Goal: Task Accomplishment & Management: Complete application form

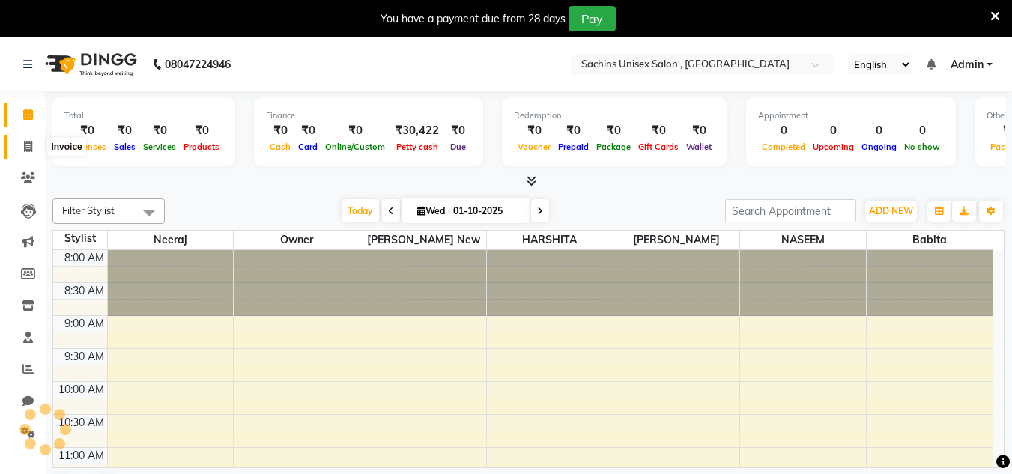
click at [25, 148] on icon at bounding box center [28, 146] width 8 height 11
select select "6840"
select select "service"
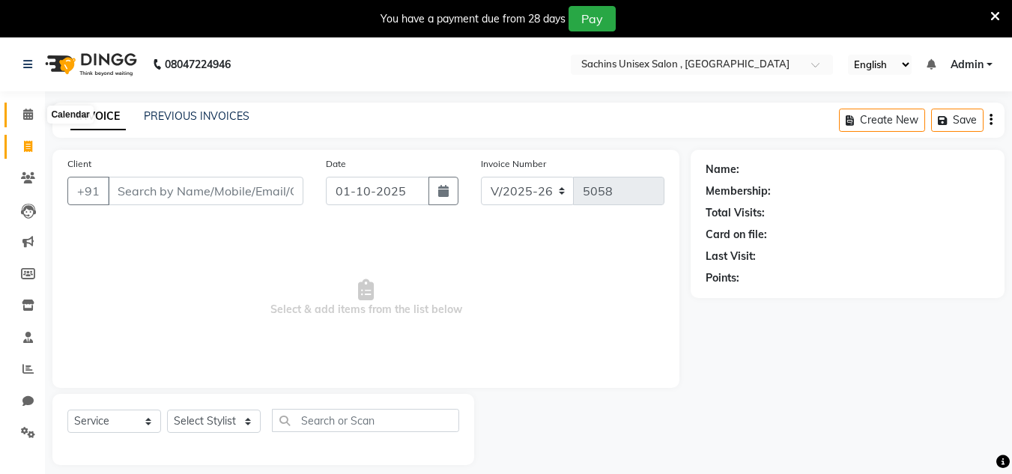
click at [32, 117] on icon at bounding box center [28, 114] width 10 height 11
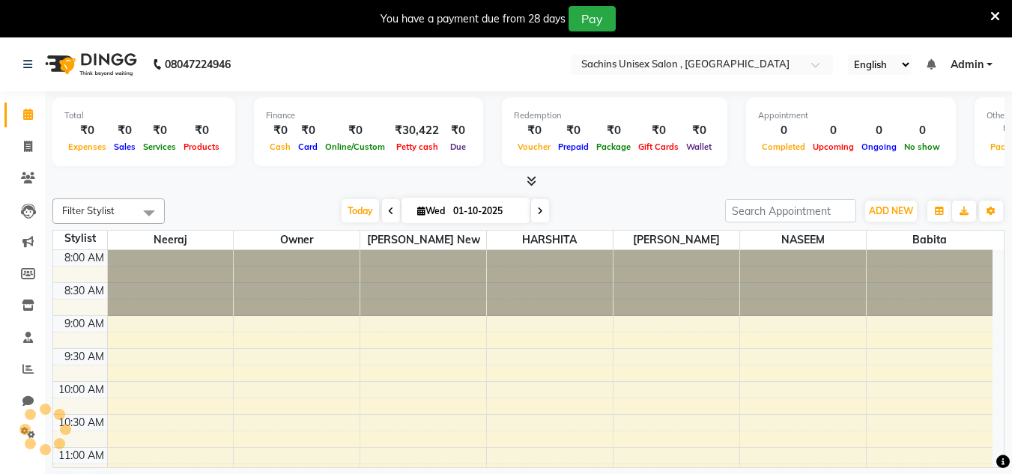
click at [28, 109] on icon at bounding box center [28, 114] width 10 height 11
click at [901, 208] on span "ADD NEW" at bounding box center [891, 210] width 44 height 11
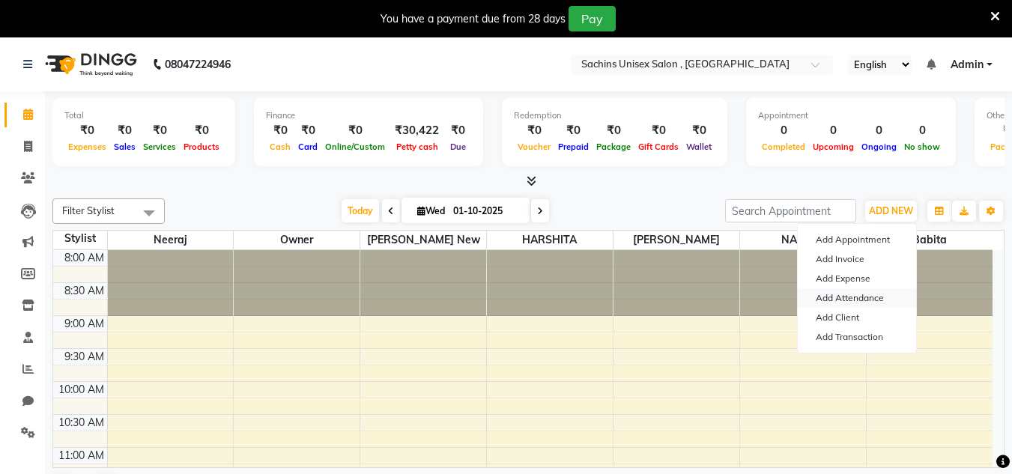
click at [877, 297] on link "Add Attendance" at bounding box center [857, 297] width 118 height 19
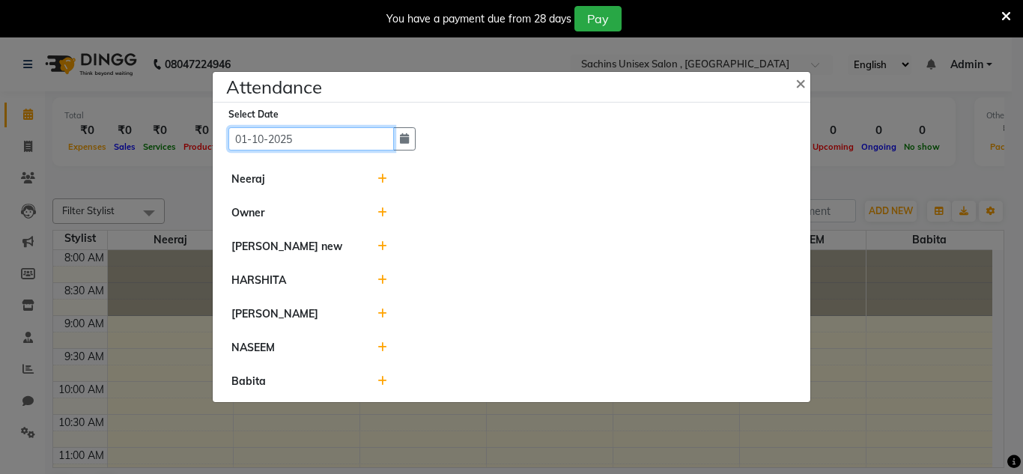
click at [354, 137] on input "01-10-2025" at bounding box center [311, 138] width 166 height 23
select select "10"
select select "2025"
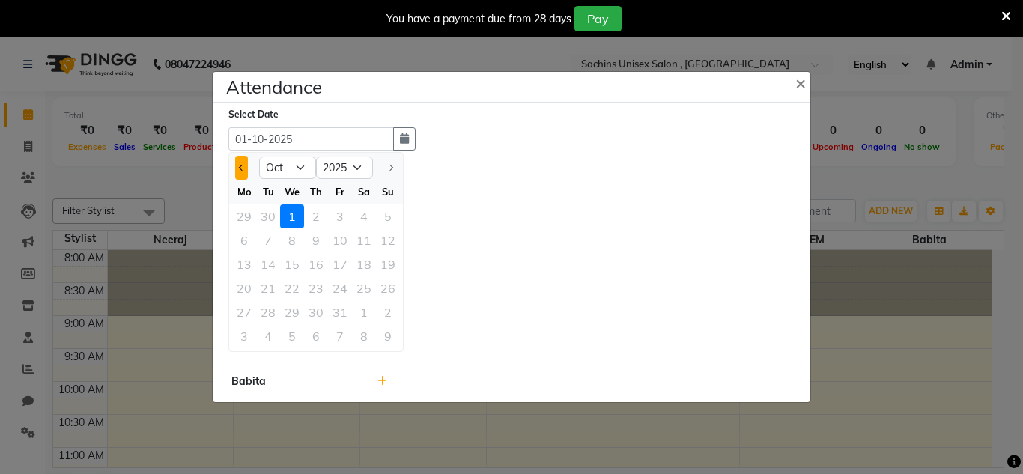
click at [238, 162] on button "Previous month" at bounding box center [241, 168] width 13 height 24
select select "9"
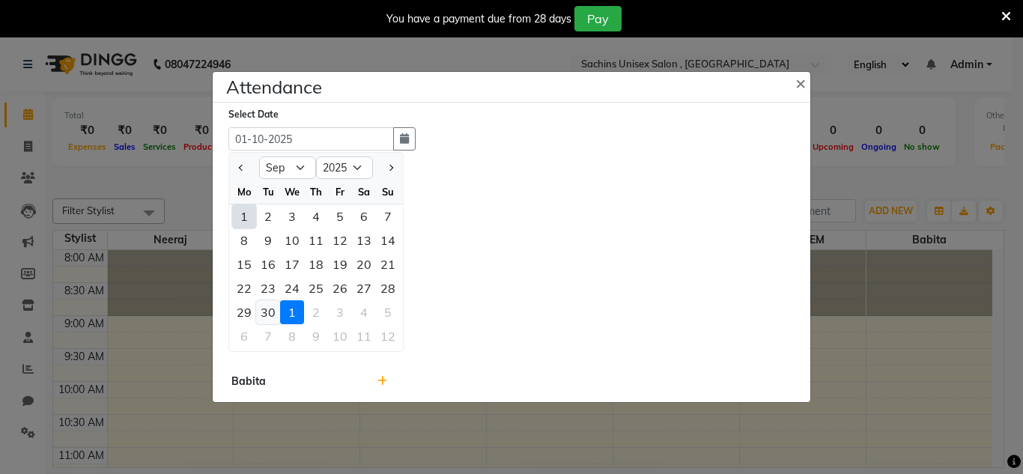
click at [265, 314] on div "30" at bounding box center [268, 312] width 24 height 24
type input "[DATE]"
select select "A"
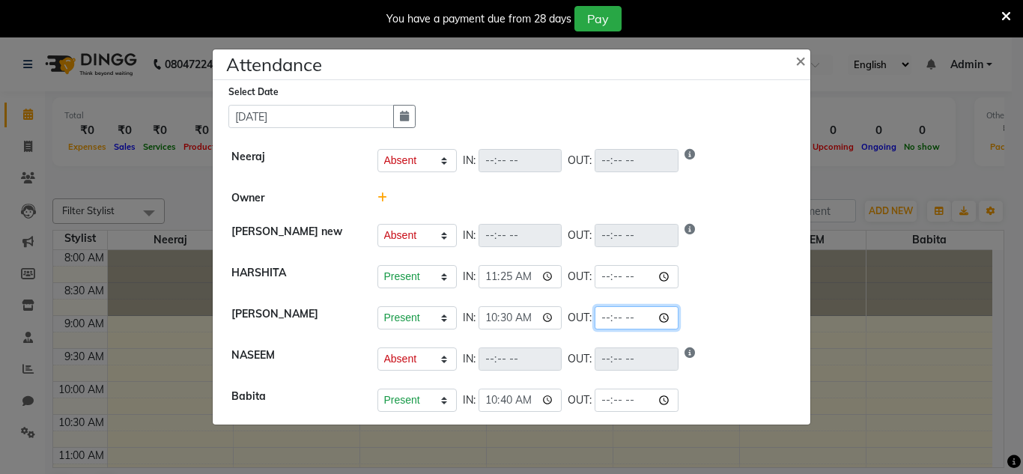
click at [664, 317] on input "time" at bounding box center [637, 317] width 84 height 23
type input "22:00"
click at [745, 157] on div "Present Absent Late Half Day Weekly Off IN: OUT:" at bounding box center [584, 160] width 415 height 23
select select "A"
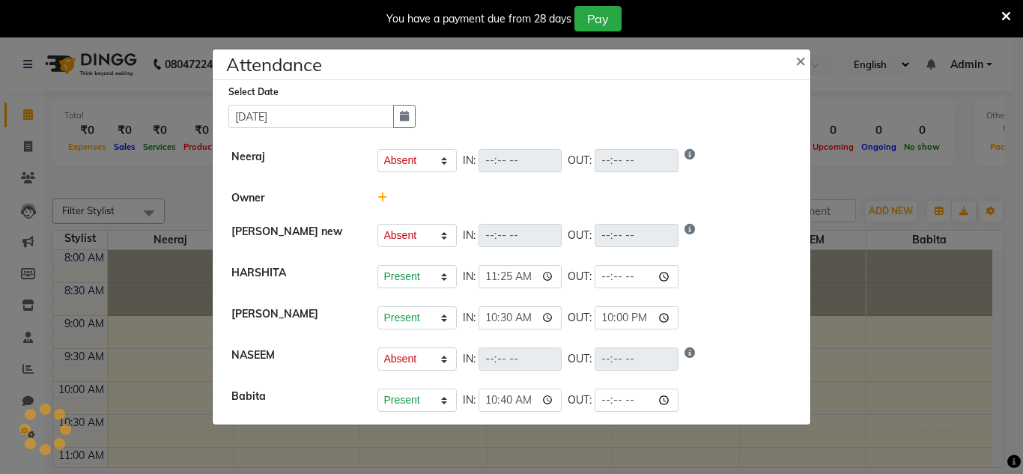
select select "A"
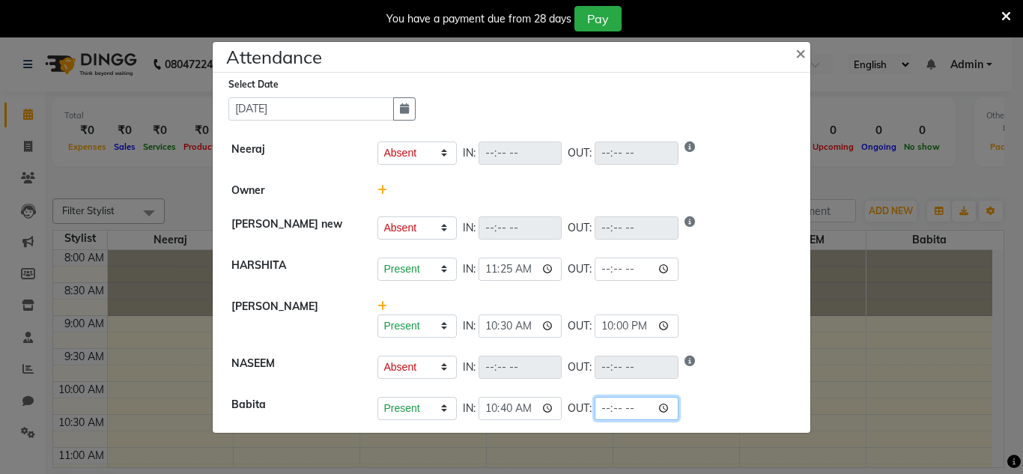
click at [668, 405] on input "time" at bounding box center [637, 408] width 84 height 23
type input "20:30"
click at [732, 230] on div "Present Absent Late Half Day Weekly Off IN: OUT:" at bounding box center [584, 227] width 415 height 23
select select "A"
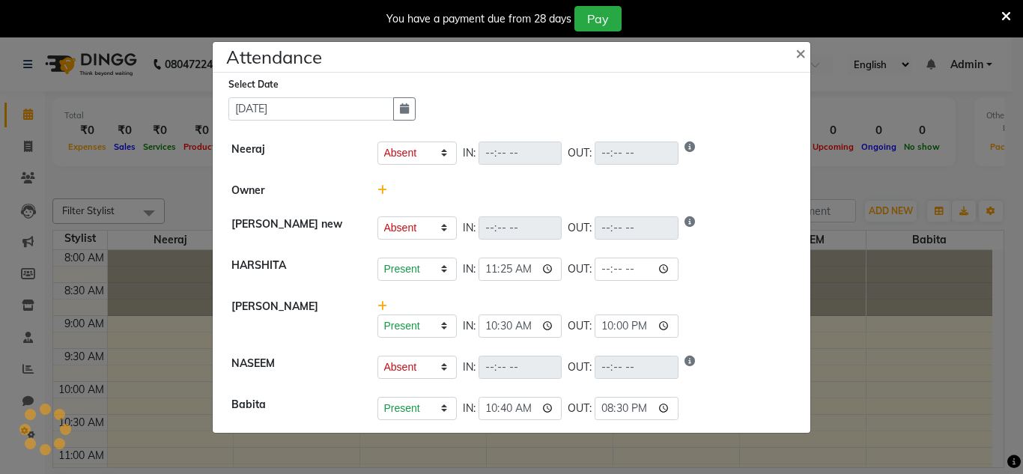
select select "A"
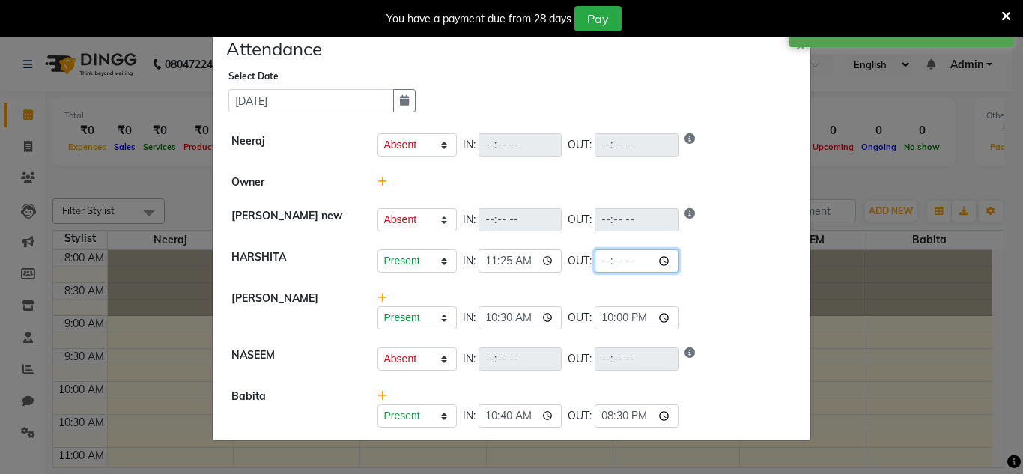
click at [678, 257] on input "time" at bounding box center [637, 260] width 84 height 23
click at [670, 262] on input "time" at bounding box center [637, 260] width 84 height 23
type input "20:30"
click at [780, 306] on div "Present Absent Late Half Day Weekly Off IN: 10:30 OUT: 22:00" at bounding box center [584, 317] width 415 height 23
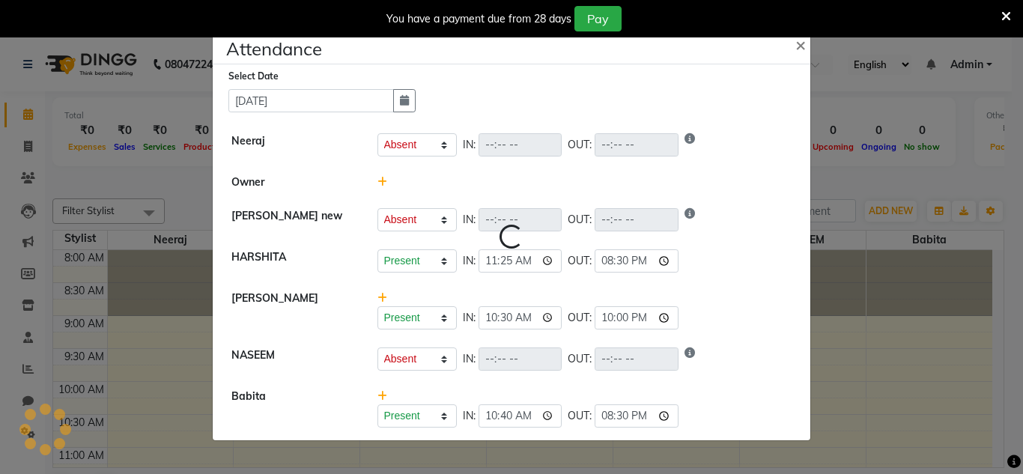
select select "A"
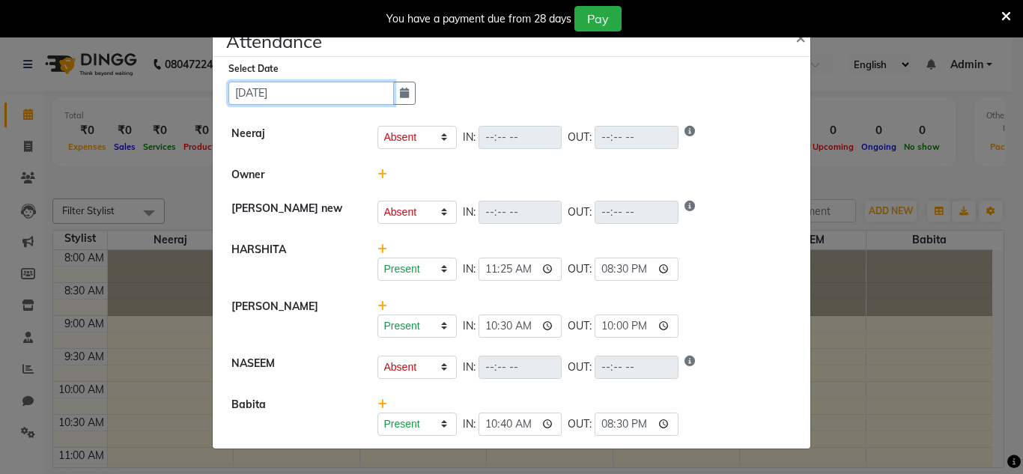
click at [365, 88] on input "[DATE]" at bounding box center [311, 93] width 166 height 23
select select "9"
select select "2025"
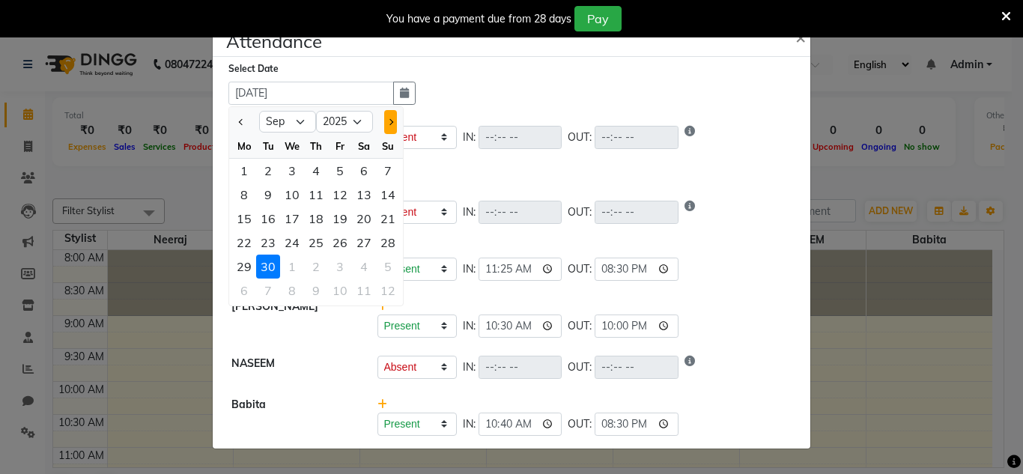
click at [395, 122] on button "Next month" at bounding box center [390, 122] width 13 height 24
select select "10"
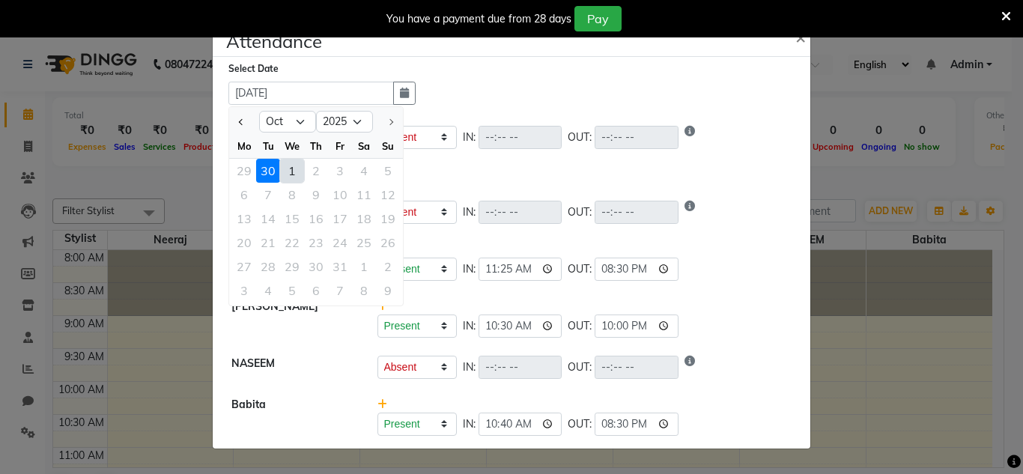
click at [291, 171] on div "1" at bounding box center [292, 171] width 24 height 24
type input "01-10-2025"
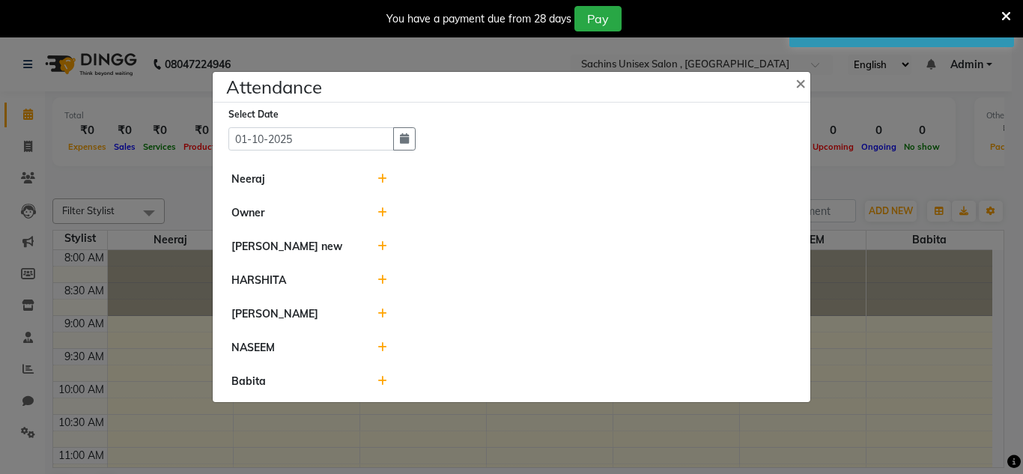
click at [384, 181] on icon at bounding box center [382, 179] width 10 height 10
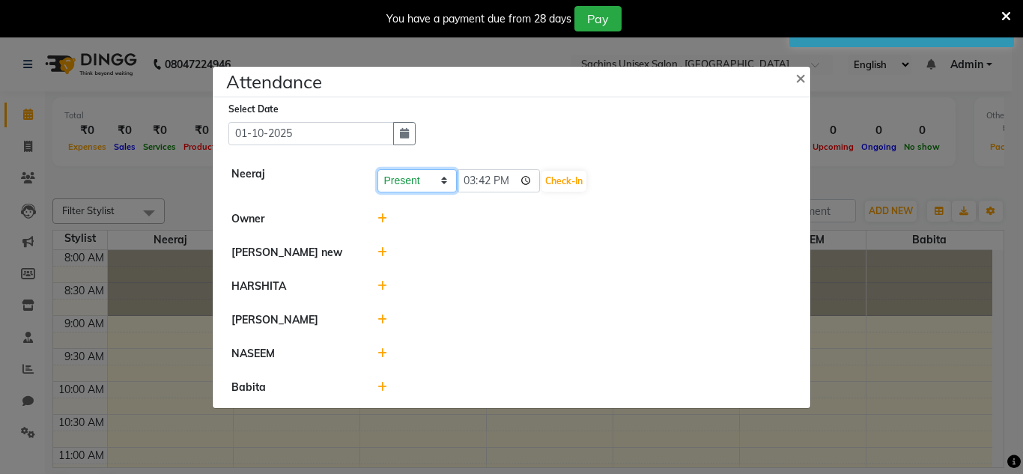
click at [437, 181] on select "Present Absent Late Half Day Weekly Off" at bounding box center [416, 180] width 79 height 23
select select "A"
click at [377, 169] on select "Present Absent Late Half Day Weekly Off" at bounding box center [416, 180] width 79 height 23
click at [474, 180] on button "Save" at bounding box center [472, 181] width 29 height 21
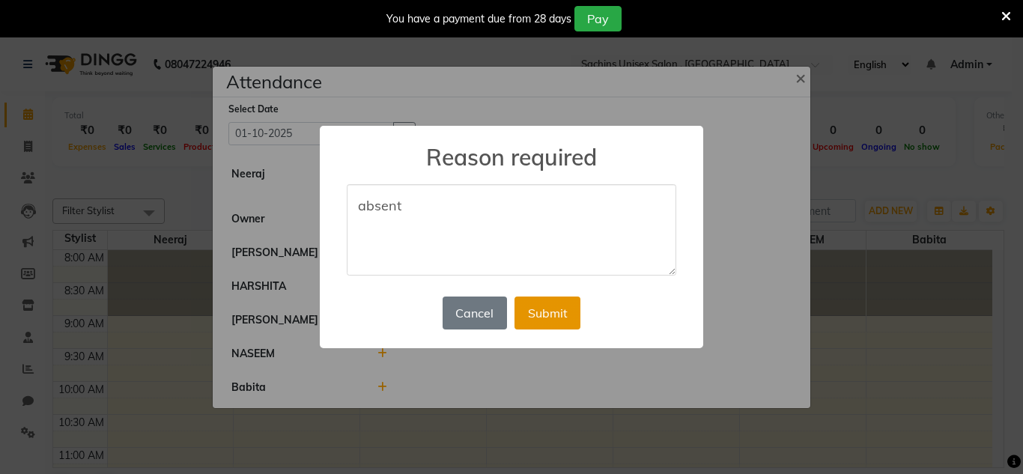
type textarea "absent"
click at [558, 306] on button "Submit" at bounding box center [547, 313] width 66 height 33
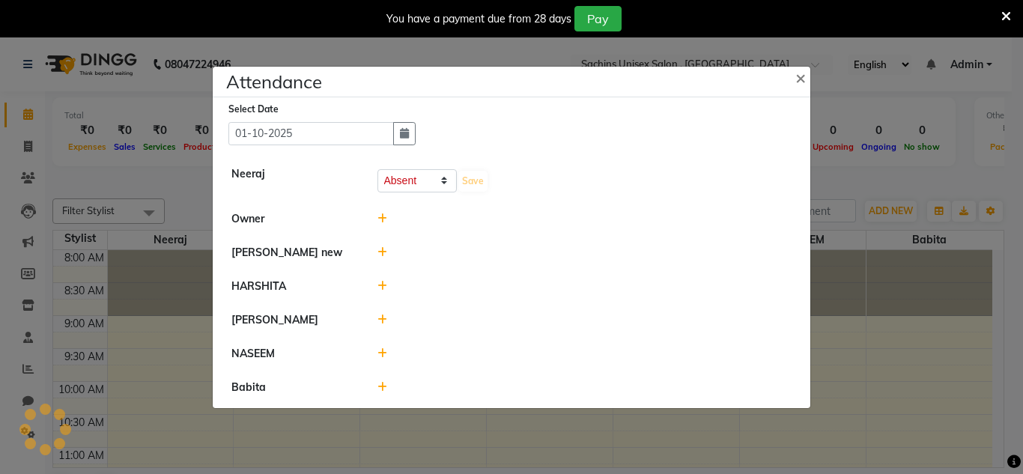
select select "A"
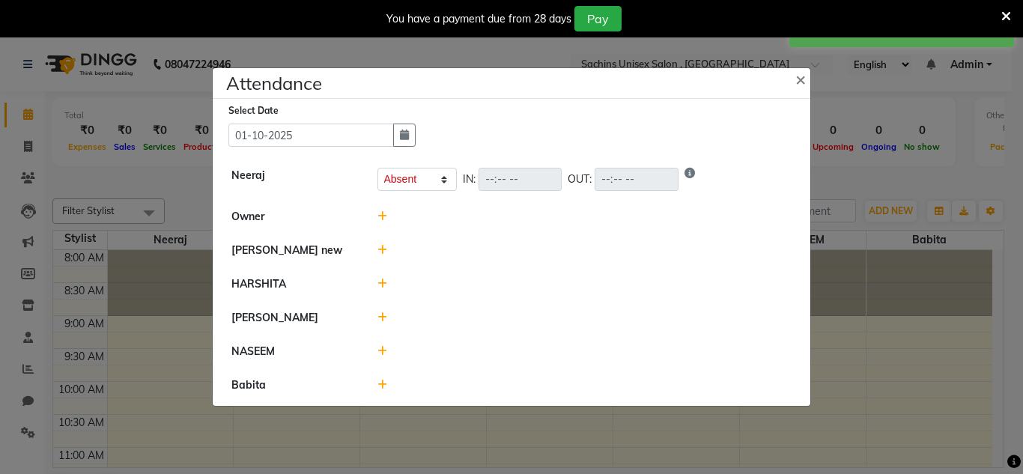
click at [378, 252] on icon at bounding box center [382, 250] width 10 height 10
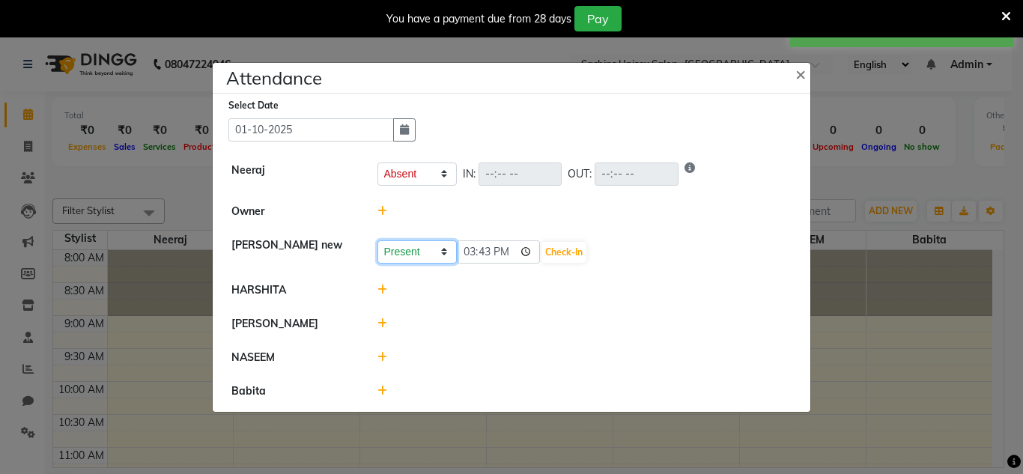
click at [406, 249] on select "Present Absent Late Half Day Weekly Off" at bounding box center [416, 251] width 79 height 23
select select "A"
click at [377, 240] on select "Present Absent Late Half Day Weekly Off" at bounding box center [416, 251] width 79 height 23
click at [467, 254] on button "Save" at bounding box center [472, 252] width 29 height 21
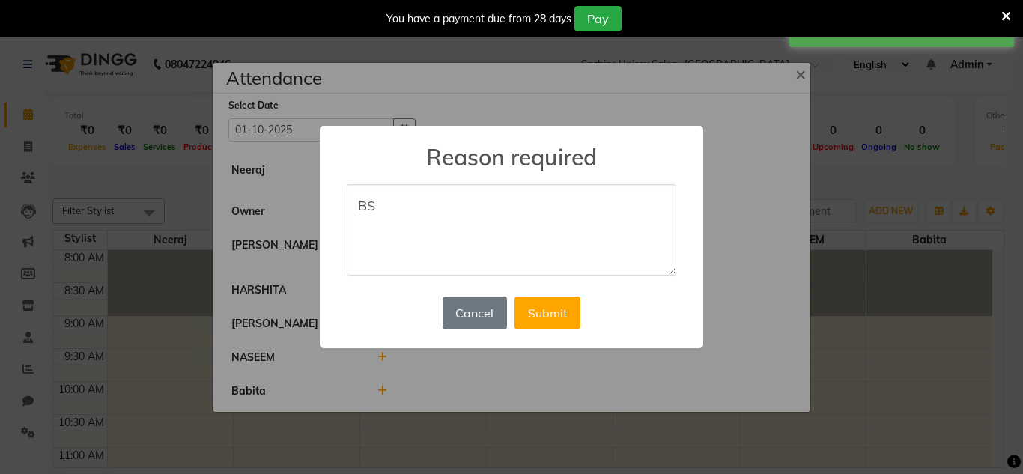
type textarea "B"
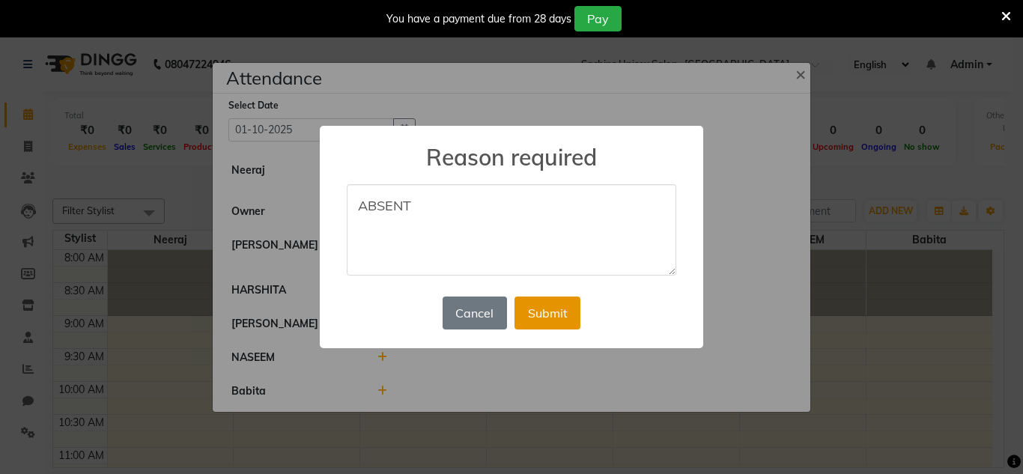
type textarea "ABSENT"
click at [543, 318] on button "Submit" at bounding box center [547, 313] width 66 height 33
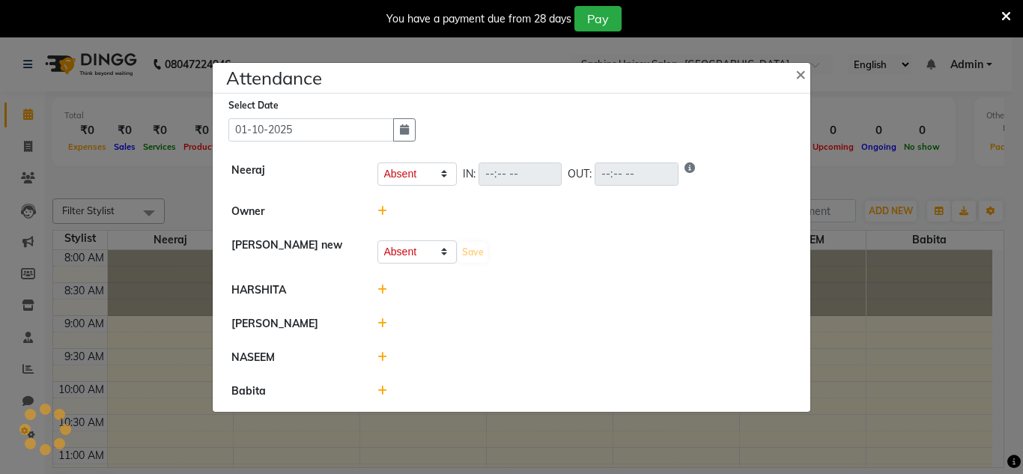
select select "A"
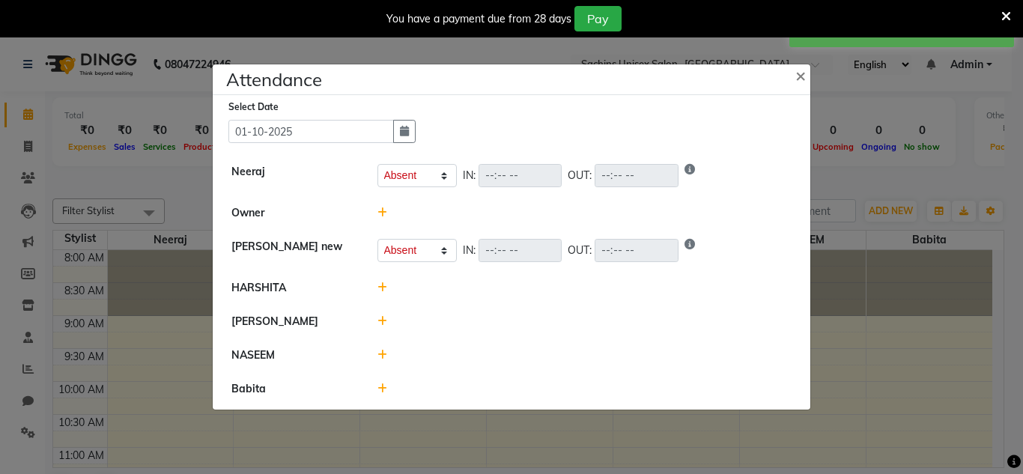
click at [383, 287] on icon at bounding box center [382, 287] width 10 height 10
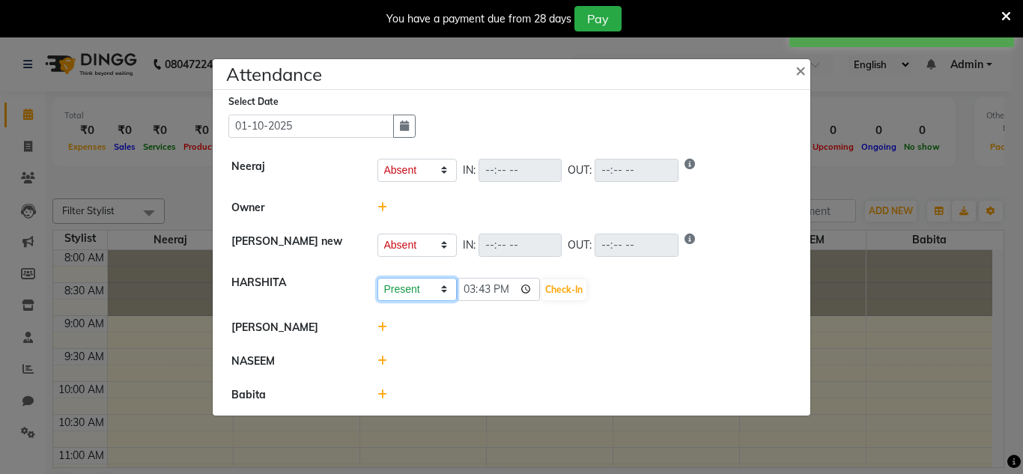
click at [440, 290] on select "Present Absent Late Half Day Weekly Off" at bounding box center [416, 289] width 79 height 23
select select "H"
click at [377, 278] on select "Present Absent Late Half Day Weekly Off" at bounding box center [416, 289] width 79 height 23
click at [537, 285] on input "15:43" at bounding box center [499, 289] width 84 height 23
click at [534, 287] on input "15:43" at bounding box center [499, 289] width 84 height 23
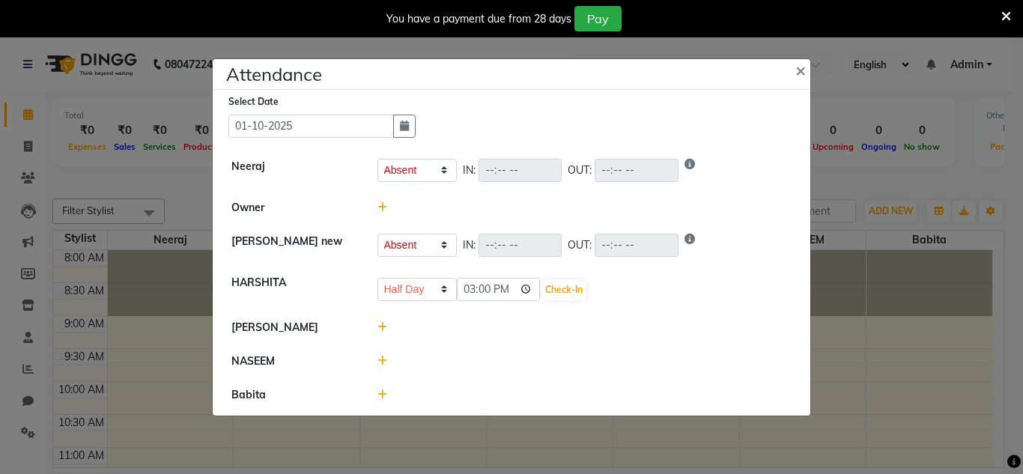
type input "15:00"
click at [604, 121] on div "Select Date [DATE]" at bounding box center [517, 116] width 578 height 44
click at [571, 284] on button "Check-In" at bounding box center [563, 289] width 45 height 21
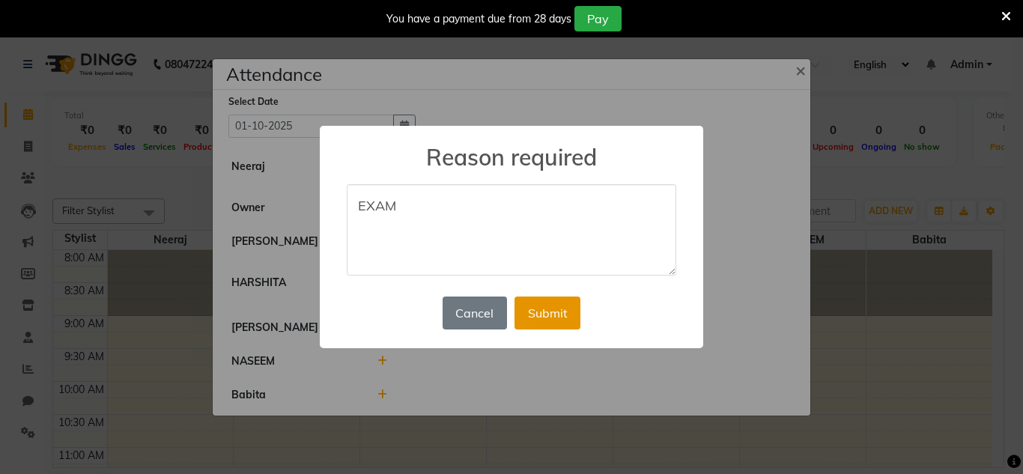
type textarea "EXAM"
click at [542, 320] on button "Submit" at bounding box center [547, 313] width 66 height 33
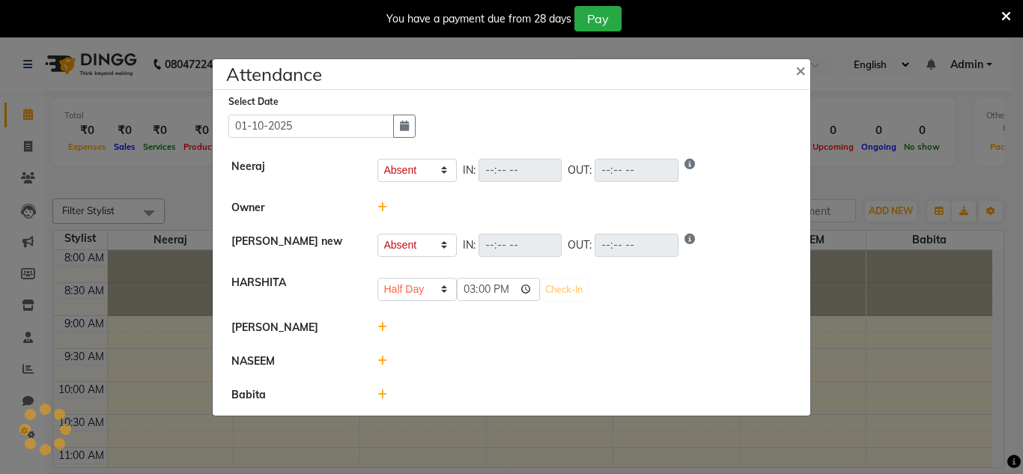
select select "A"
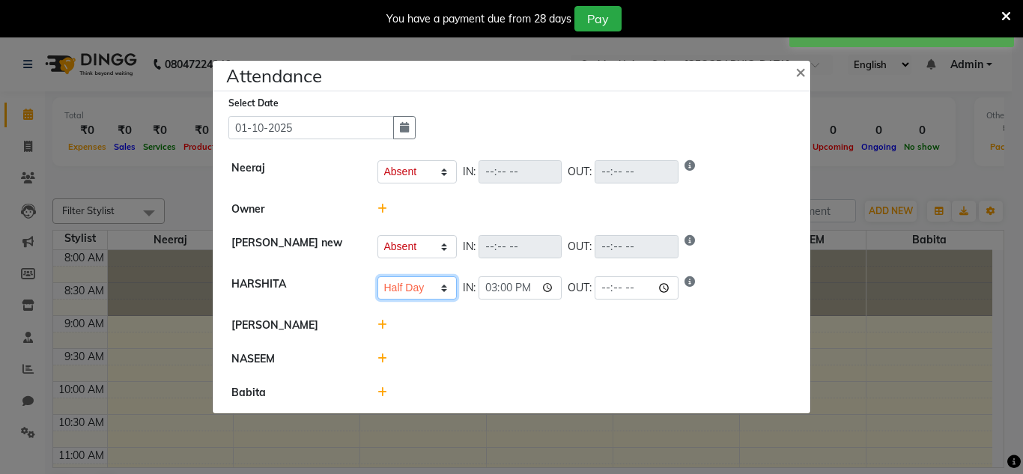
click at [448, 282] on select "Present Absent Late Half Day Weekly Off" at bounding box center [416, 287] width 79 height 23
select select "P"
click at [377, 276] on select "Present Absent Late Half Day Weekly Off" at bounding box center [416, 287] width 79 height 23
select select "A"
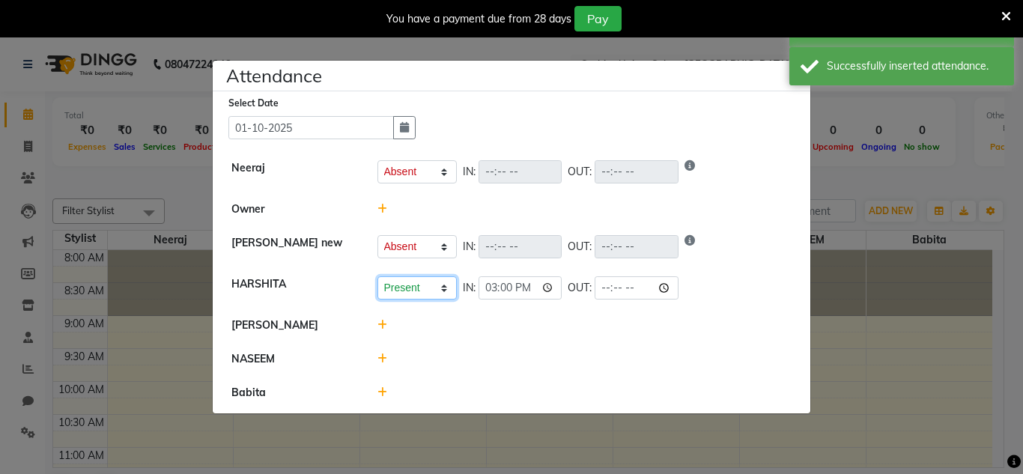
click at [434, 284] on select "Present Absent Late Half Day Weekly Off" at bounding box center [416, 287] width 79 height 23
select select "H"
click at [377, 276] on select "Present Absent Late Half Day Weekly Off" at bounding box center [416, 287] width 79 height 23
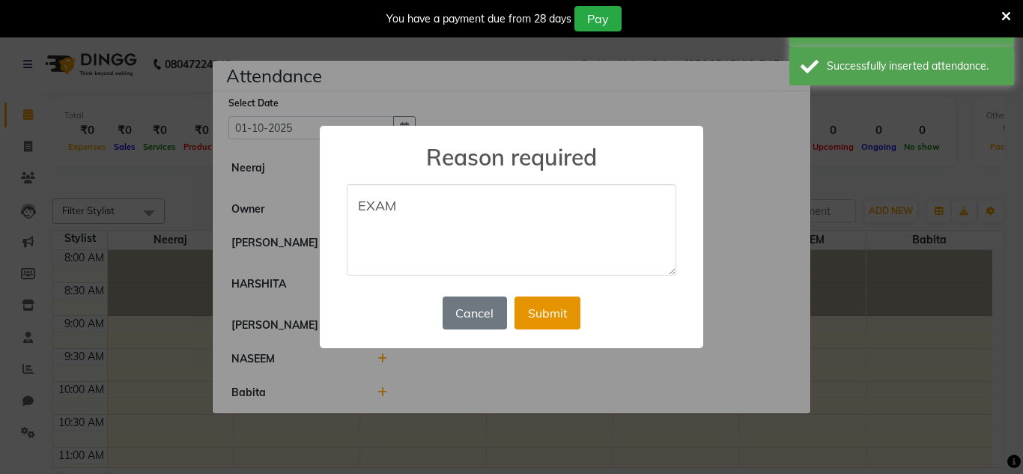
click at [556, 317] on button "Submit" at bounding box center [547, 313] width 66 height 33
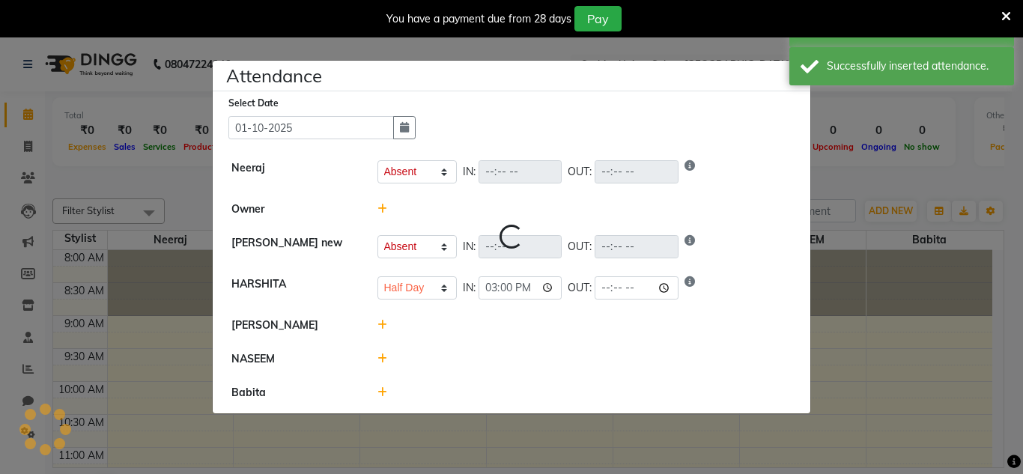
select select "A"
select select "H"
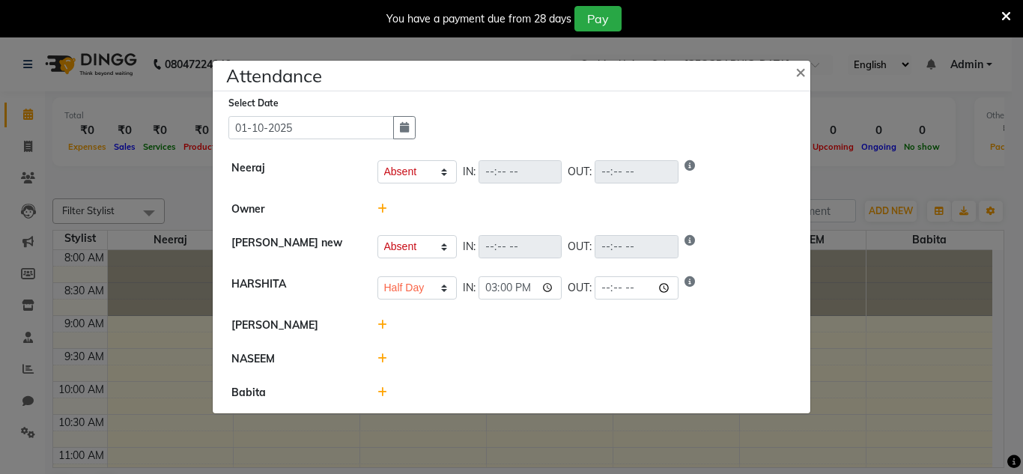
click at [383, 323] on icon at bounding box center [382, 325] width 10 height 10
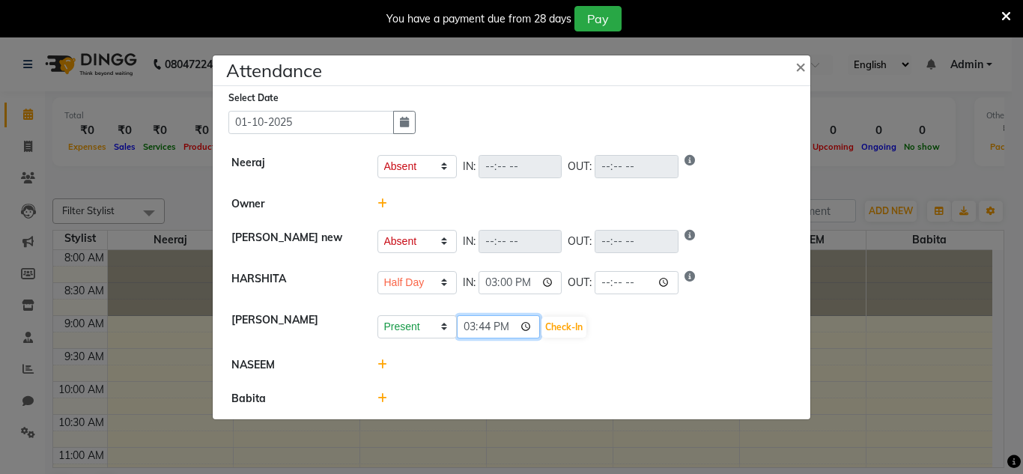
click at [537, 321] on input "15:44" at bounding box center [499, 326] width 84 height 23
click at [527, 326] on input "15:44" at bounding box center [499, 326] width 84 height 23
type input "10:30"
click at [568, 320] on button "Check-In" at bounding box center [563, 327] width 45 height 21
select select "A"
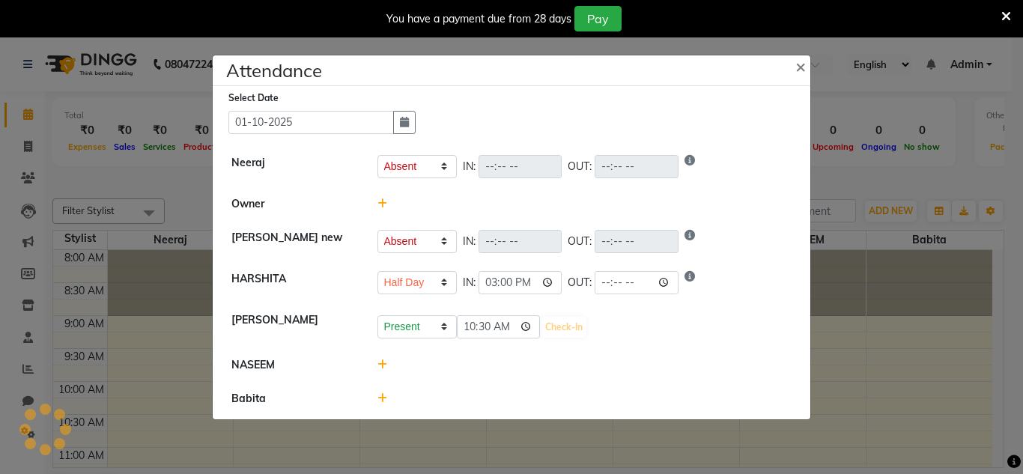
select select "A"
select select "H"
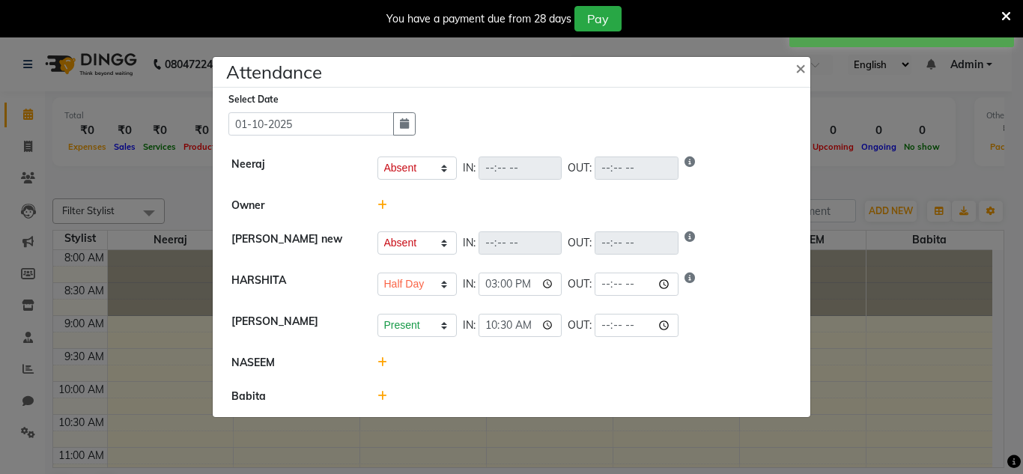
click at [380, 362] on icon at bounding box center [382, 362] width 10 height 10
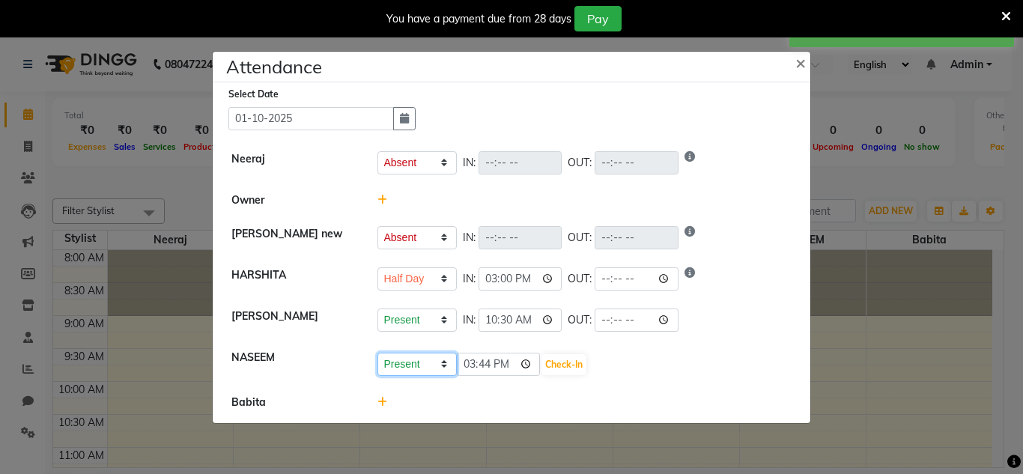
click at [441, 365] on select "Present Absent Late Half Day Weekly Off" at bounding box center [416, 364] width 79 height 23
select select "A"
click at [377, 353] on select "Present Absent Late Half Day Weekly Off" at bounding box center [416, 364] width 79 height 23
click at [486, 365] on button "Save" at bounding box center [472, 364] width 29 height 21
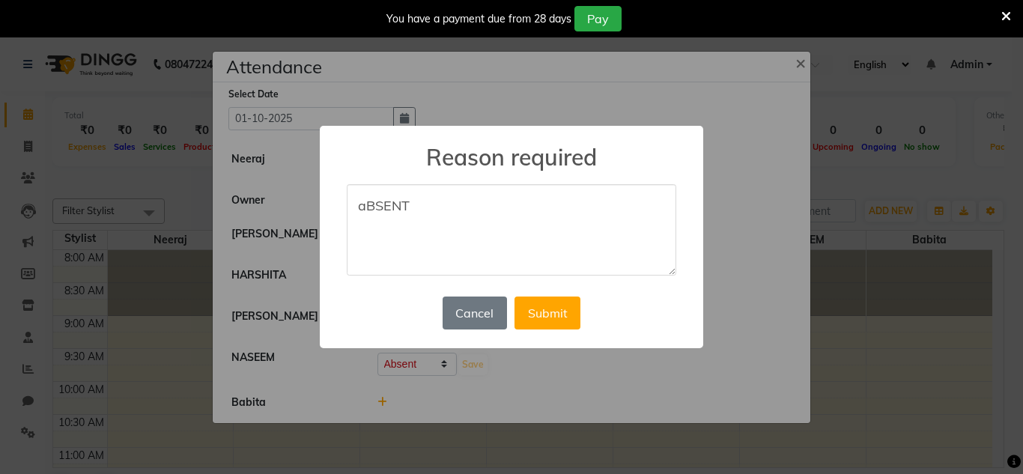
type textarea "aBSENT"
click at [590, 309] on div "× Reason required aBSENT Cancel No Submit" at bounding box center [511, 237] width 383 height 222
click at [570, 316] on button "Submit" at bounding box center [547, 313] width 66 height 33
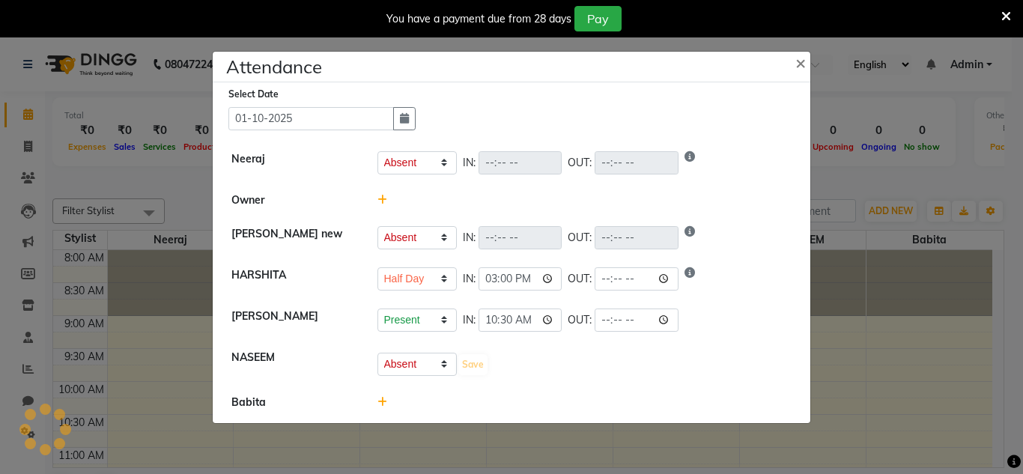
select select "A"
select select "H"
select select "A"
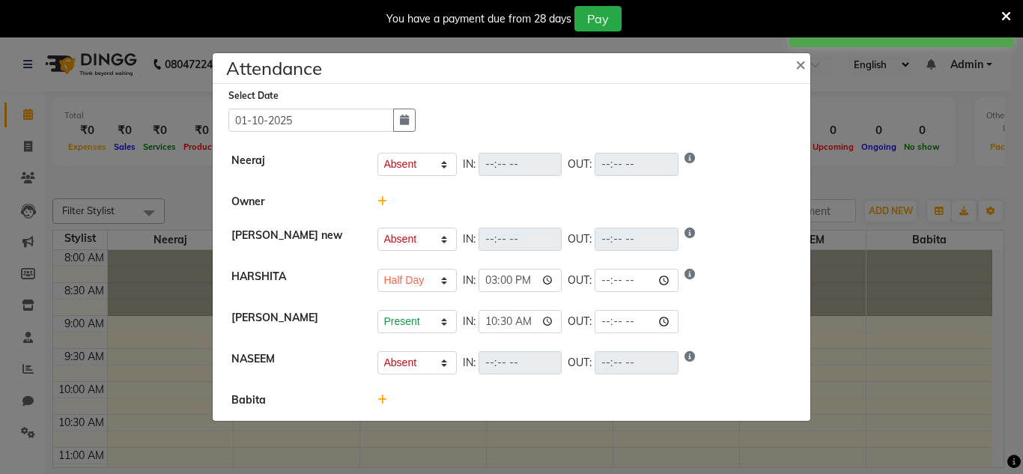
click at [382, 392] on div at bounding box center [584, 400] width 437 height 16
click at [378, 398] on icon at bounding box center [382, 400] width 10 height 10
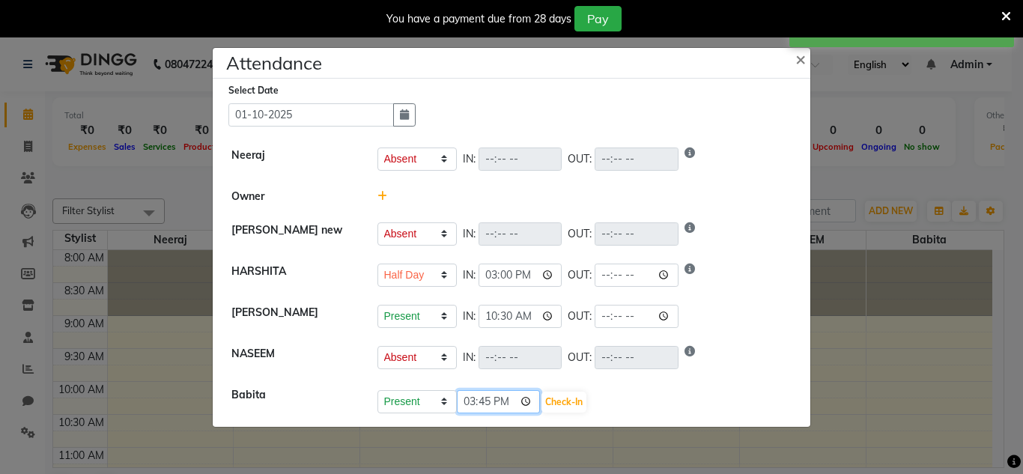
click at [526, 400] on input "15:45" at bounding box center [499, 401] width 84 height 23
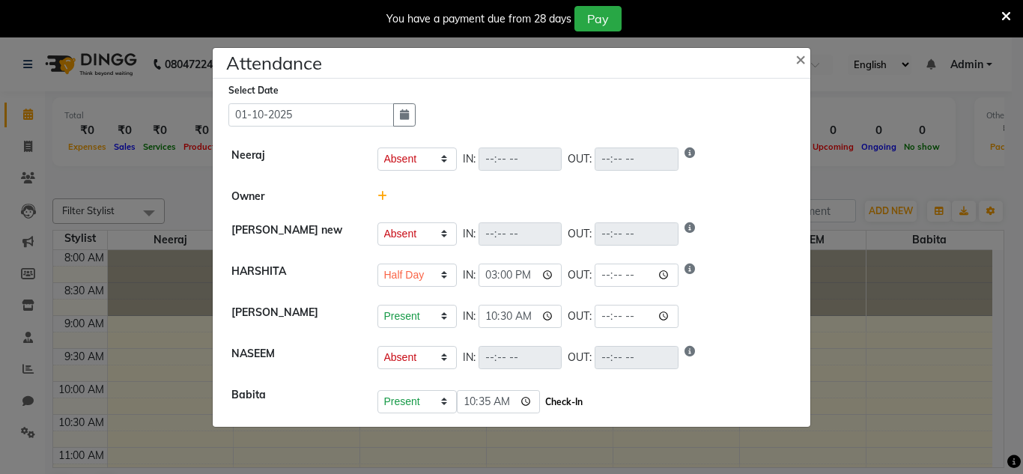
type input "10:35"
click at [574, 398] on button "Check-In" at bounding box center [563, 402] width 45 height 21
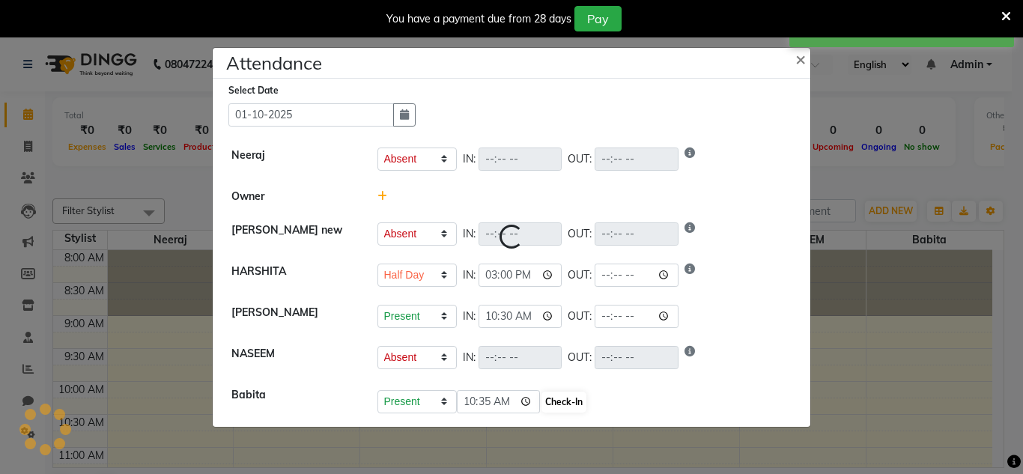
select select "A"
select select "H"
select select "A"
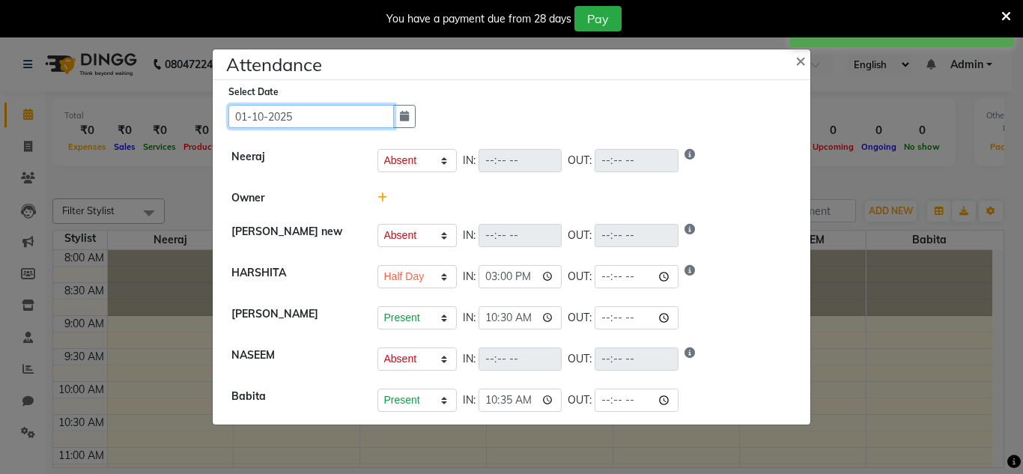
click at [325, 114] on input "01-10-2025" at bounding box center [311, 116] width 166 height 23
select select "10"
select select "2025"
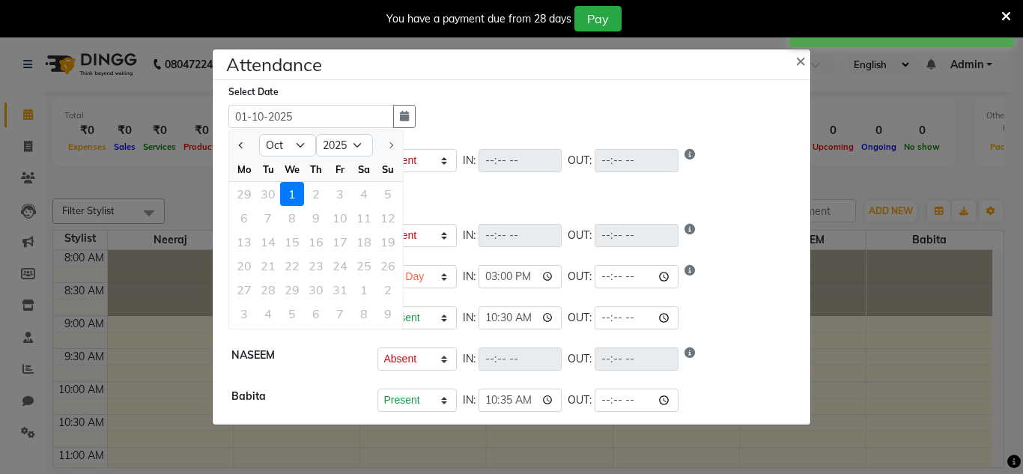
click at [489, 109] on div "Select Date [DATE] Jan Feb Mar Apr May Jun [DATE] Aug Sep [DATE] 2016 2017 2018…" at bounding box center [517, 106] width 578 height 44
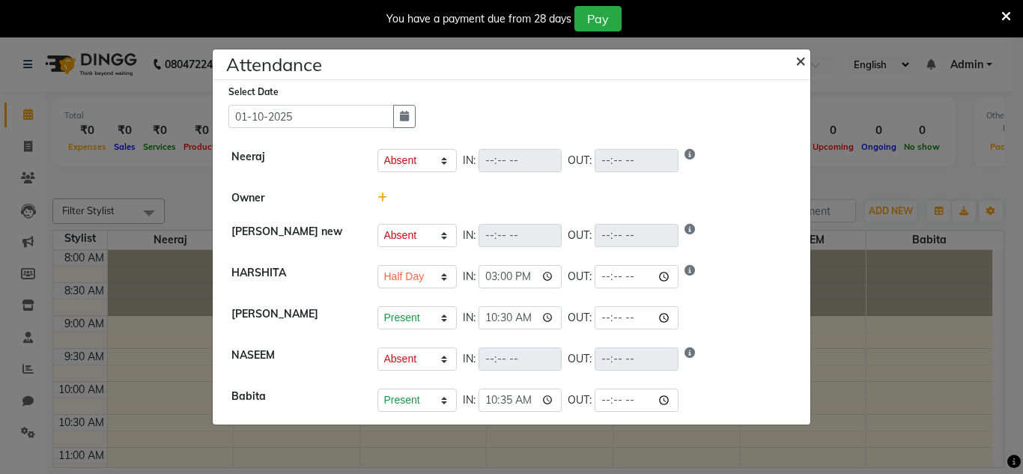
click at [804, 59] on span "×" at bounding box center [800, 60] width 10 height 22
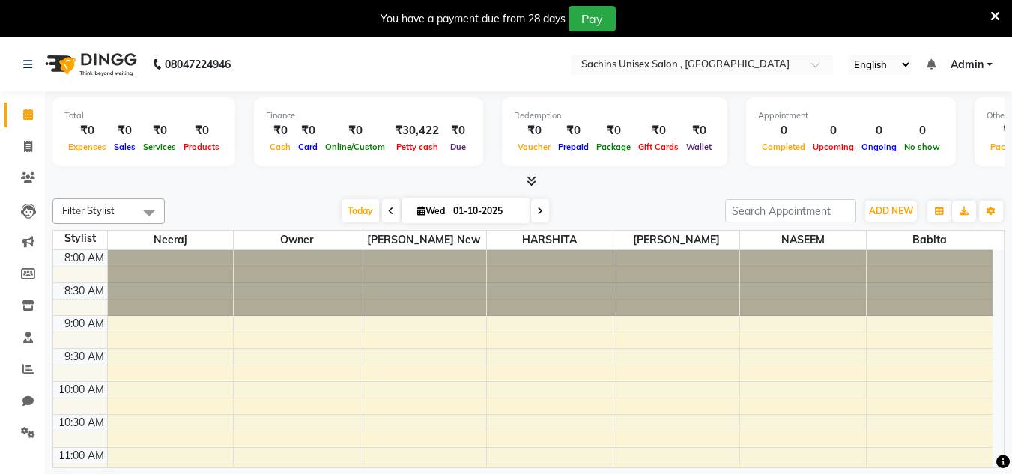
click at [968, 61] on span "Admin" at bounding box center [966, 65] width 33 height 16
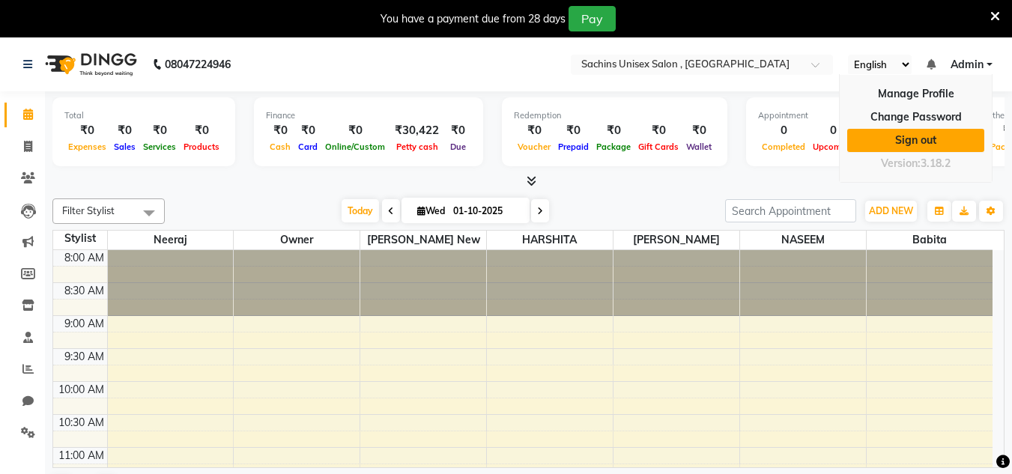
click at [947, 133] on link "Sign out" at bounding box center [915, 140] width 137 height 23
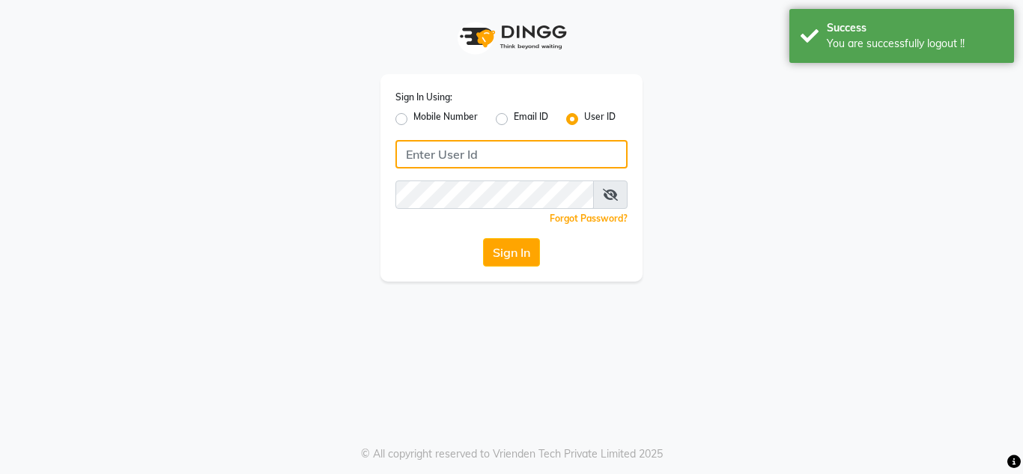
type input "sachins"
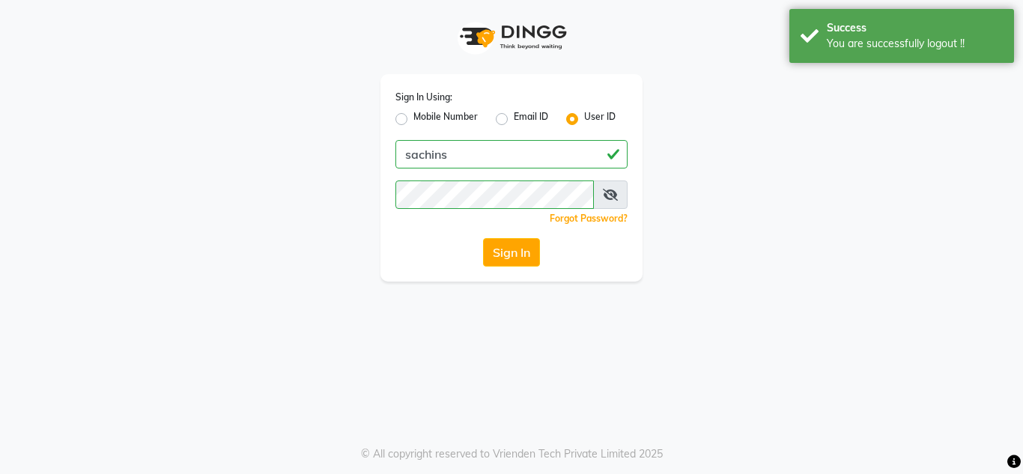
click at [454, 124] on label "Mobile Number" at bounding box center [445, 119] width 64 height 18
click at [423, 120] on input "Mobile Number" at bounding box center [418, 115] width 10 height 10
radio input "true"
radio input "false"
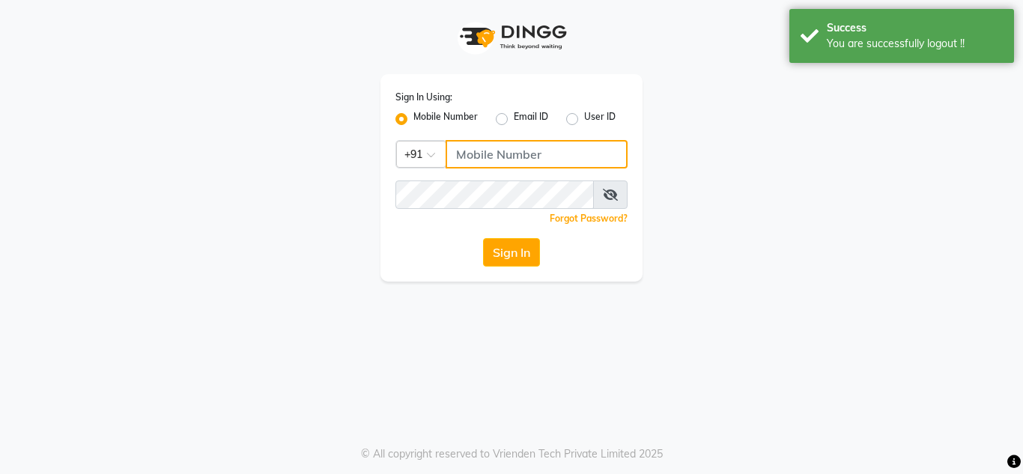
click at [479, 156] on input "Username" at bounding box center [537, 154] width 182 height 28
type input "7710840305"
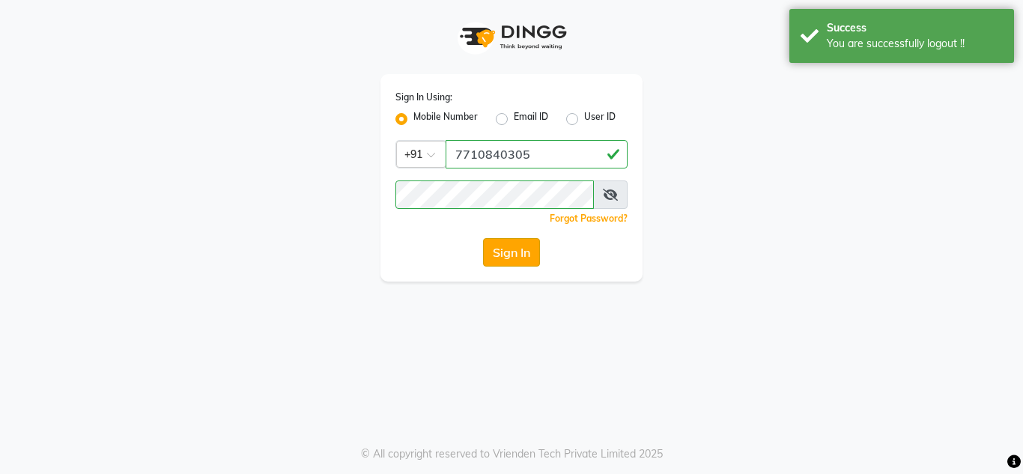
click at [516, 258] on button "Sign In" at bounding box center [511, 252] width 57 height 28
